Goal: Task Accomplishment & Management: Use online tool/utility

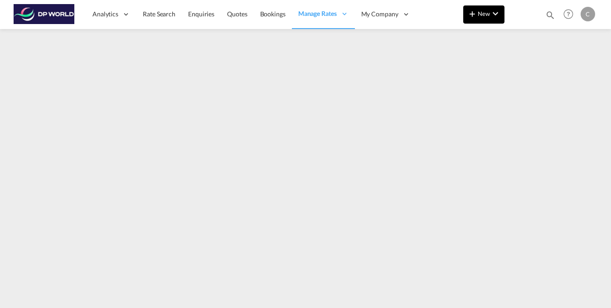
click at [493, 18] on md-icon "icon-chevron-down" at bounding box center [495, 13] width 11 height 11
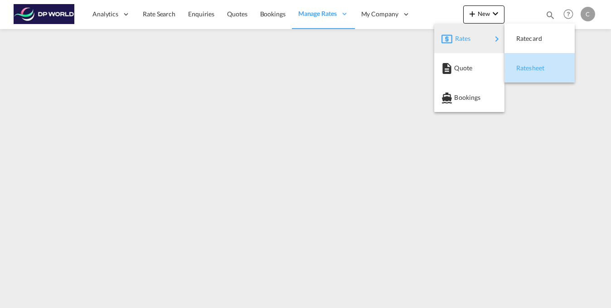
click at [525, 68] on span "Ratesheet" at bounding box center [521, 68] width 10 height 18
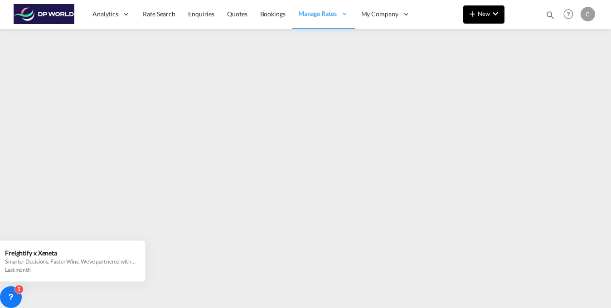
click at [490, 16] on md-icon "icon-chevron-down" at bounding box center [495, 13] width 11 height 11
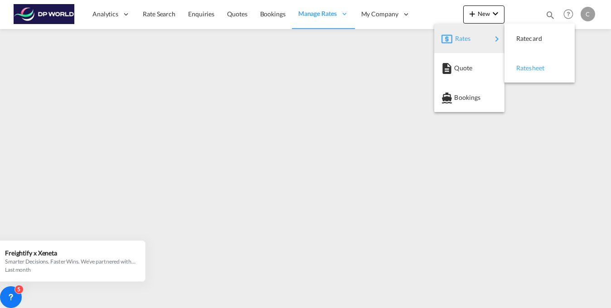
click at [526, 70] on span "Ratesheet" at bounding box center [521, 68] width 10 height 18
